Goal: Task Accomplishment & Management: Manage account settings

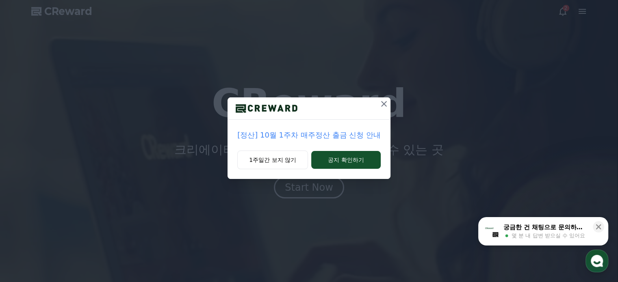
click at [383, 105] on icon at bounding box center [384, 104] width 10 height 10
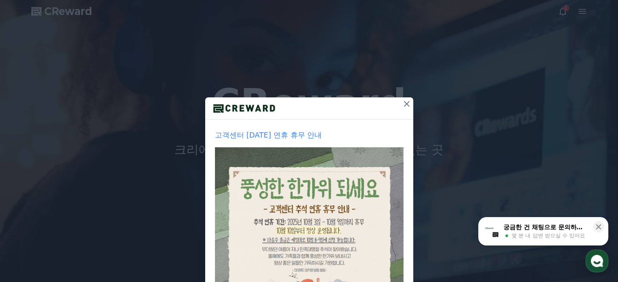
click at [402, 104] on icon at bounding box center [407, 104] width 10 height 10
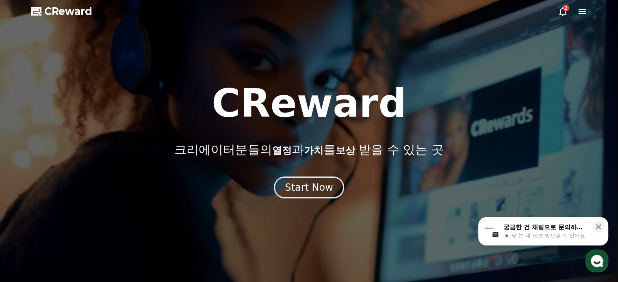
click at [560, 11] on icon at bounding box center [563, 11] width 10 height 10
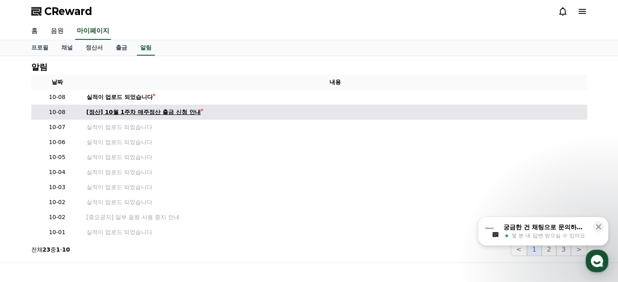
click at [171, 109] on div "[정산] 10월 1주차 매주정산 출금 신청 안내" at bounding box center [144, 112] width 114 height 9
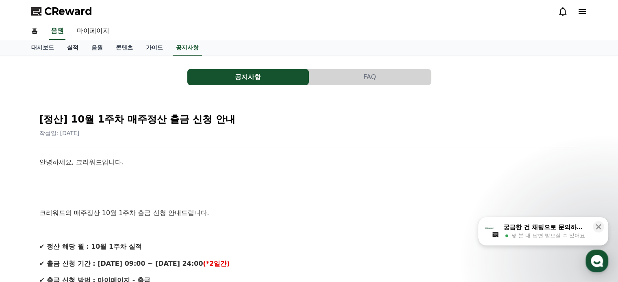
click at [66, 46] on link "실적" at bounding box center [73, 47] width 24 height 15
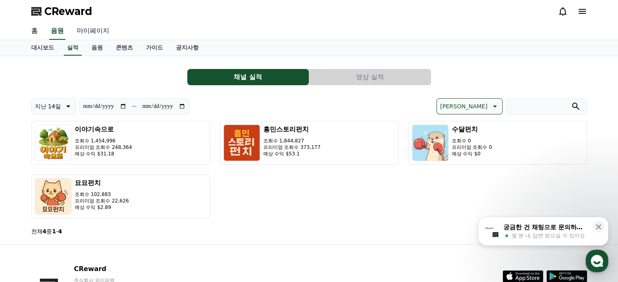
click at [87, 32] on link "마이페이지" at bounding box center [92, 31] width 45 height 17
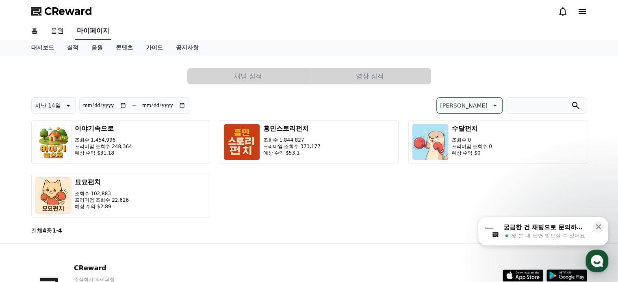
select select "**********"
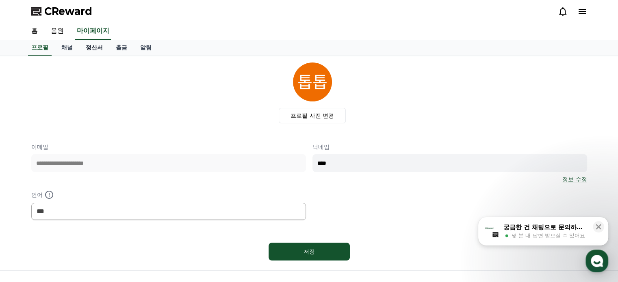
click at [96, 50] on link "정산서" at bounding box center [94, 47] width 30 height 15
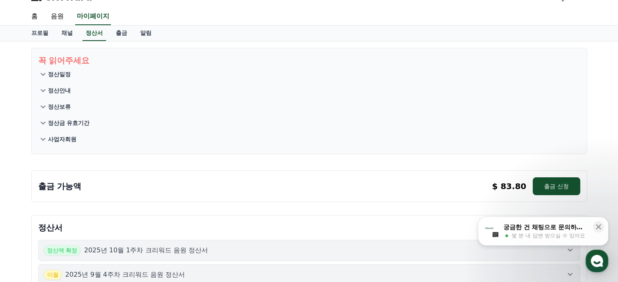
scroll to position [41, 0]
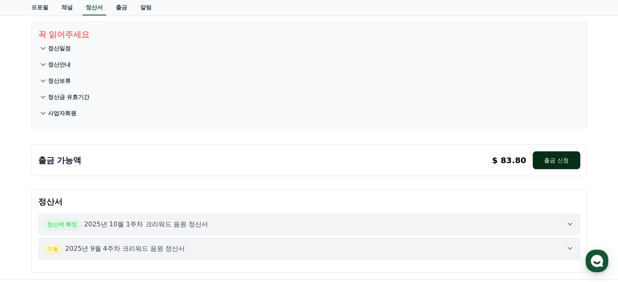
click at [564, 162] on button "출금 신청" at bounding box center [555, 160] width 47 height 18
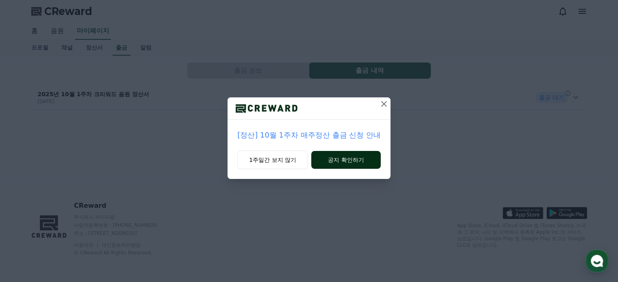
click at [330, 160] on button "공지 확인하기" at bounding box center [345, 160] width 69 height 18
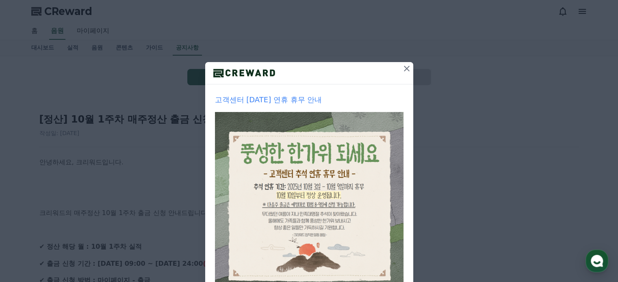
scroll to position [41, 0]
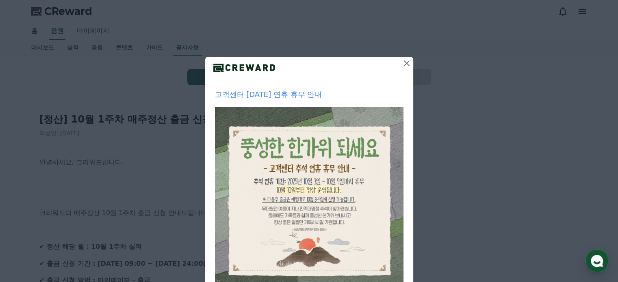
click at [405, 65] on icon at bounding box center [407, 64] width 6 height 6
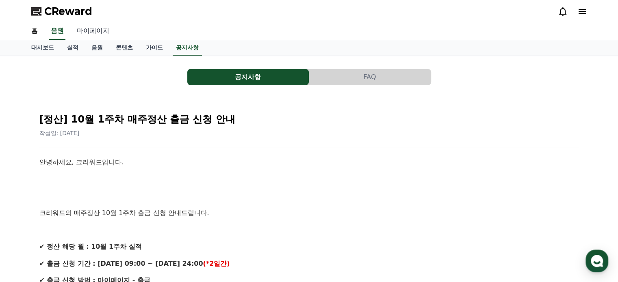
click at [101, 32] on link "마이페이지" at bounding box center [92, 31] width 45 height 17
select select "**********"
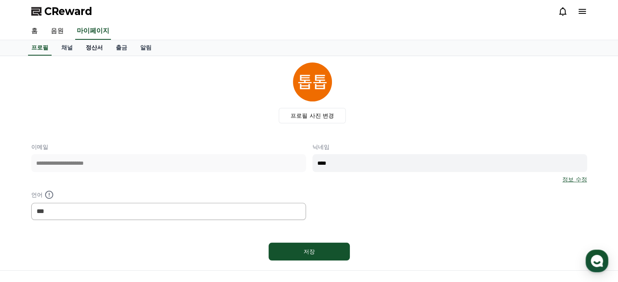
click at [104, 50] on link "정산서" at bounding box center [94, 47] width 30 height 15
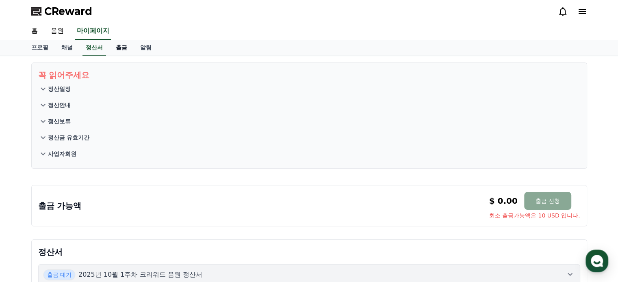
click at [124, 50] on link "출금" at bounding box center [121, 47] width 24 height 15
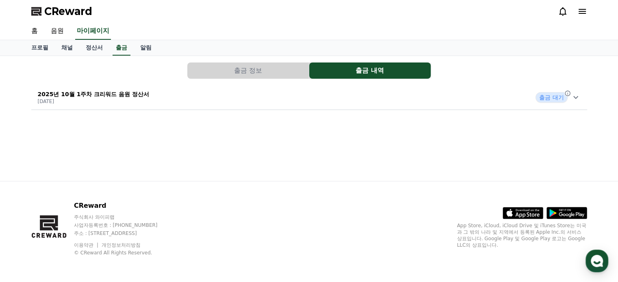
click at [129, 98] on p "[DATE]" at bounding box center [94, 101] width 112 height 6
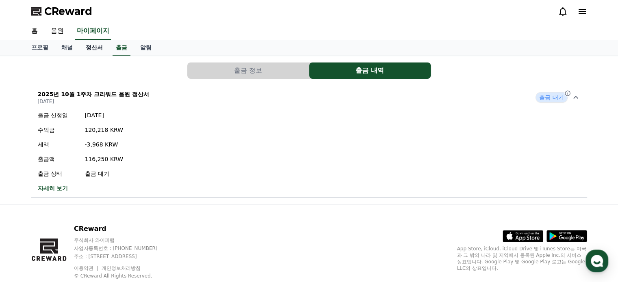
click at [88, 45] on link "정산서" at bounding box center [94, 47] width 30 height 15
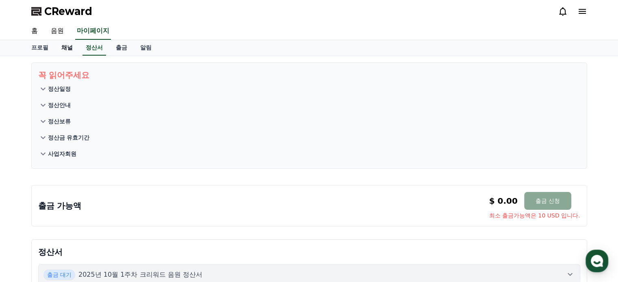
click at [63, 52] on link "채널" at bounding box center [67, 47] width 24 height 15
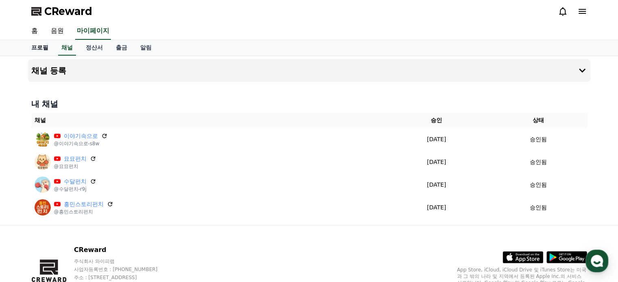
click at [35, 52] on link "프로필" at bounding box center [40, 47] width 30 height 15
select select "**********"
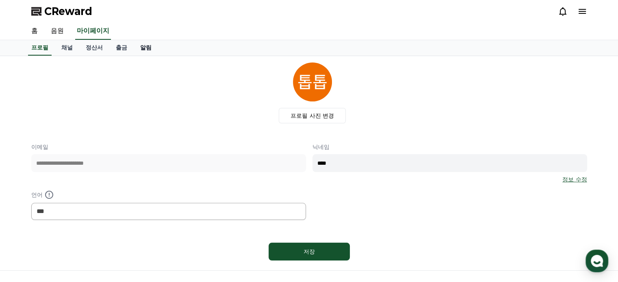
click at [138, 50] on link "알림" at bounding box center [146, 47] width 24 height 15
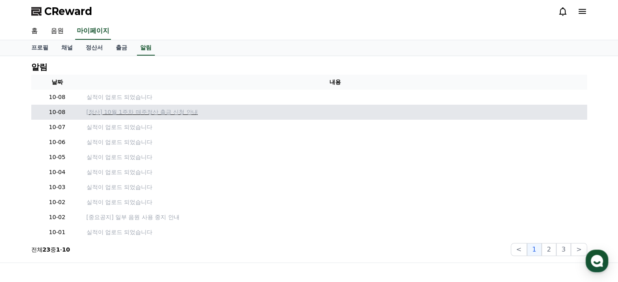
click at [123, 112] on p "[정산] 10월 1주차 매주정산 출금 신청 안내" at bounding box center [335, 112] width 497 height 9
